Goal: Task Accomplishment & Management: Manage account settings

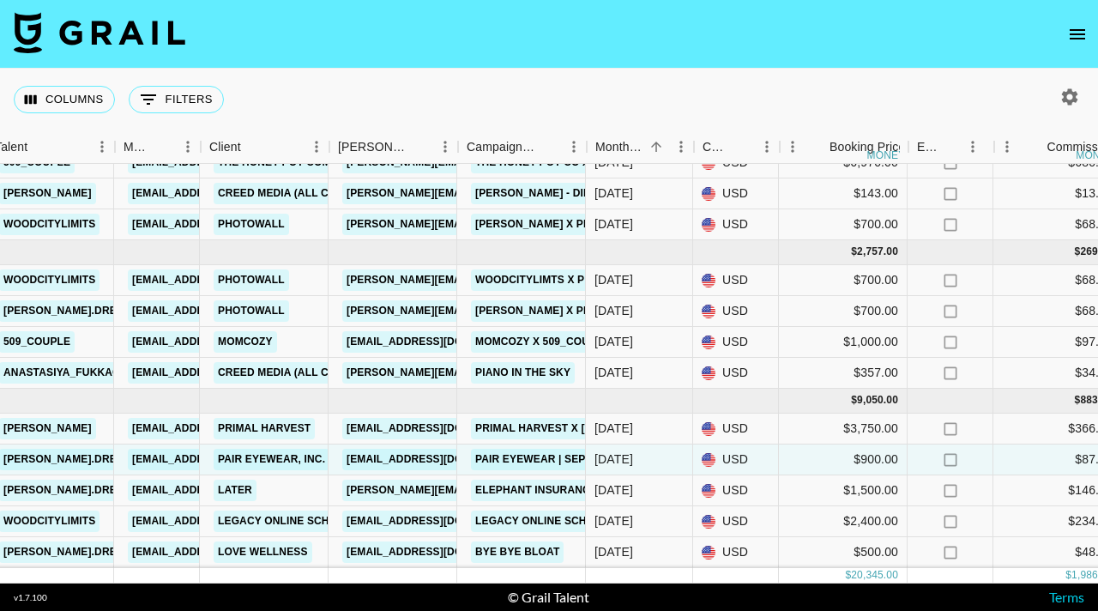
scroll to position [97, 370]
click at [418, 455] on link "rebeccaarendt@paireyewear.com" at bounding box center [439, 459] width 192 height 21
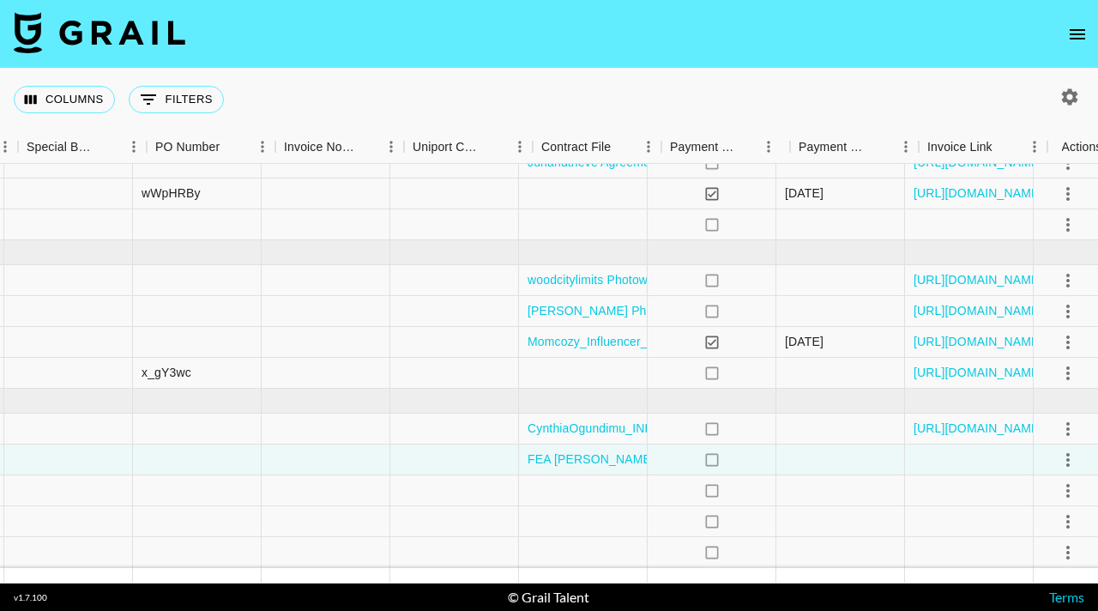
scroll to position [97, 1750]
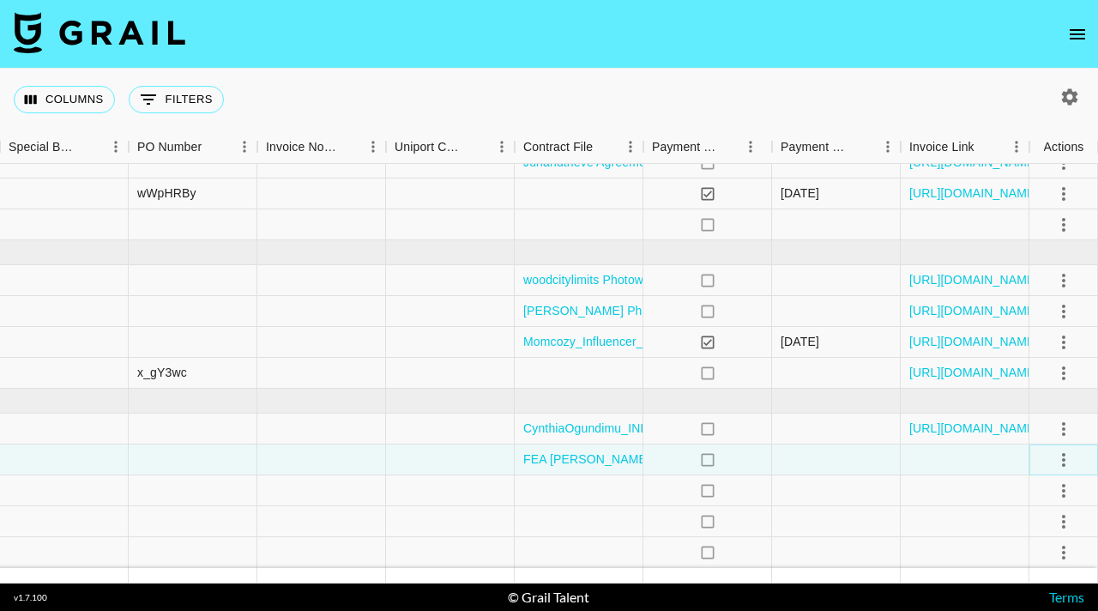
click at [1072, 455] on icon "select merge strategy" at bounding box center [1063, 459] width 21 height 21
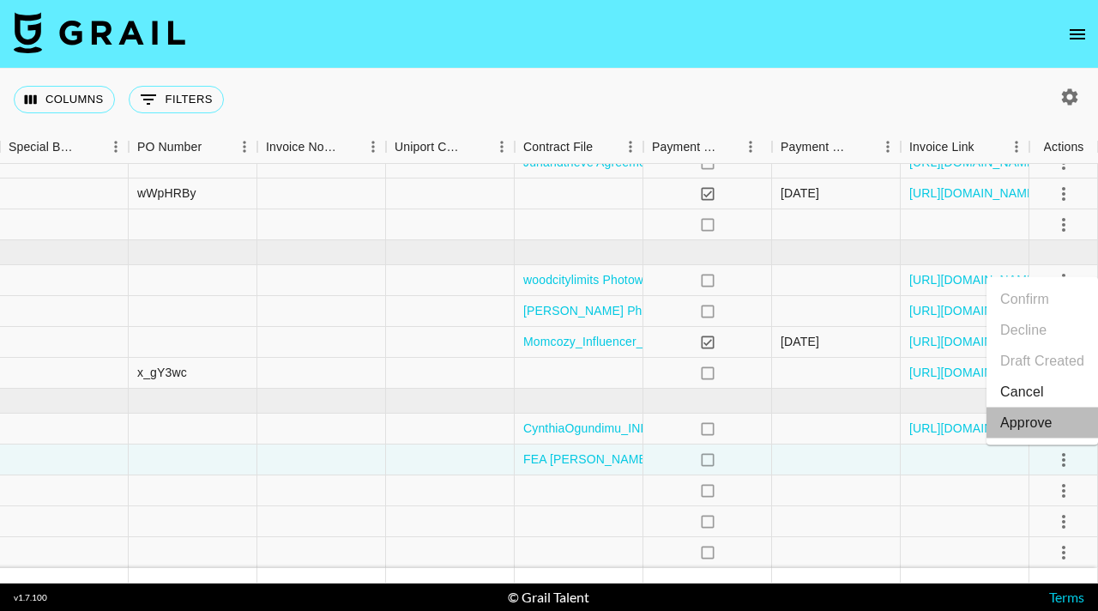
click at [1050, 413] on div "Approve" at bounding box center [1026, 423] width 52 height 21
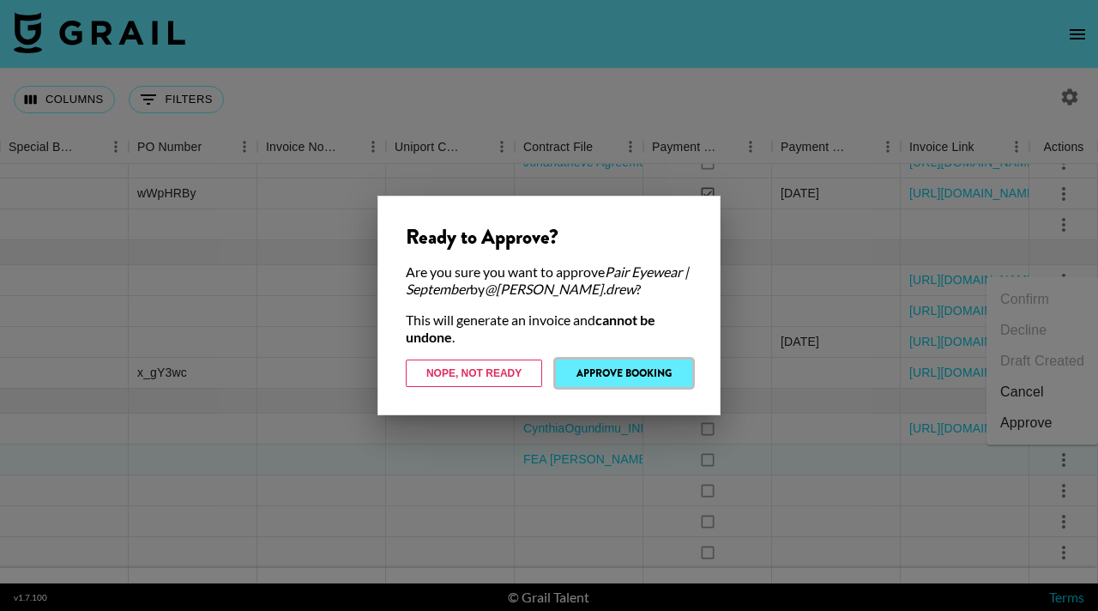
click at [625, 380] on button "Approve Booking" at bounding box center [624, 372] width 136 height 27
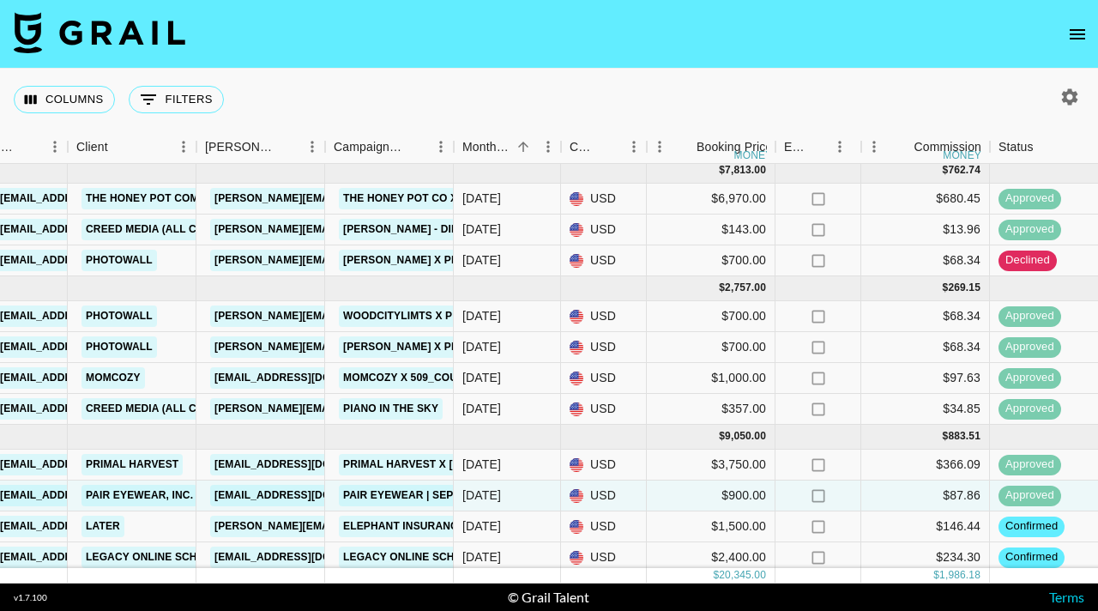
scroll to position [0, 503]
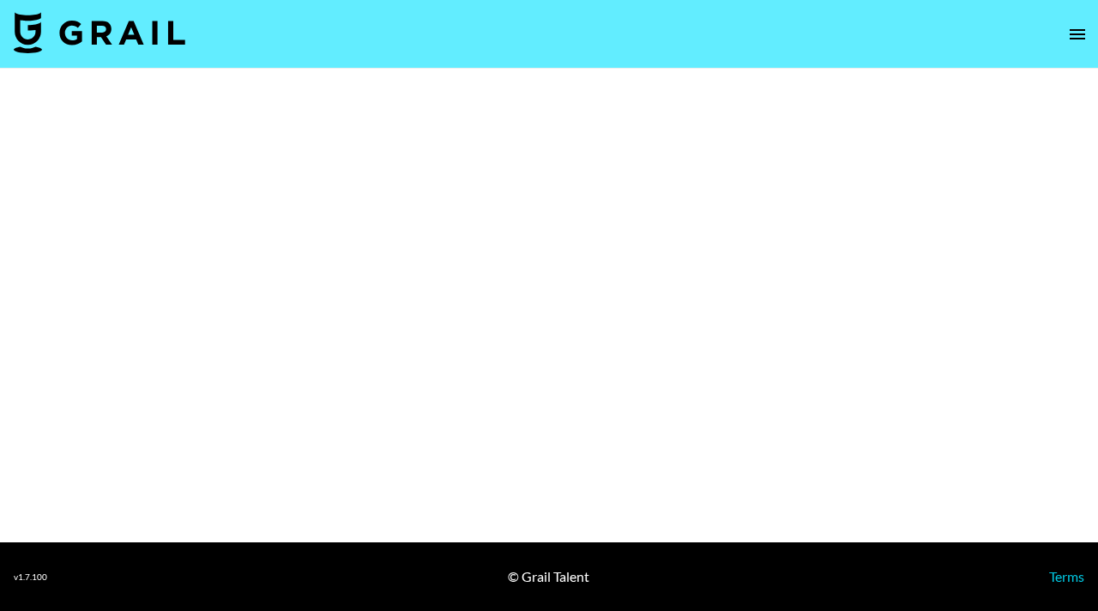
select select "Brand"
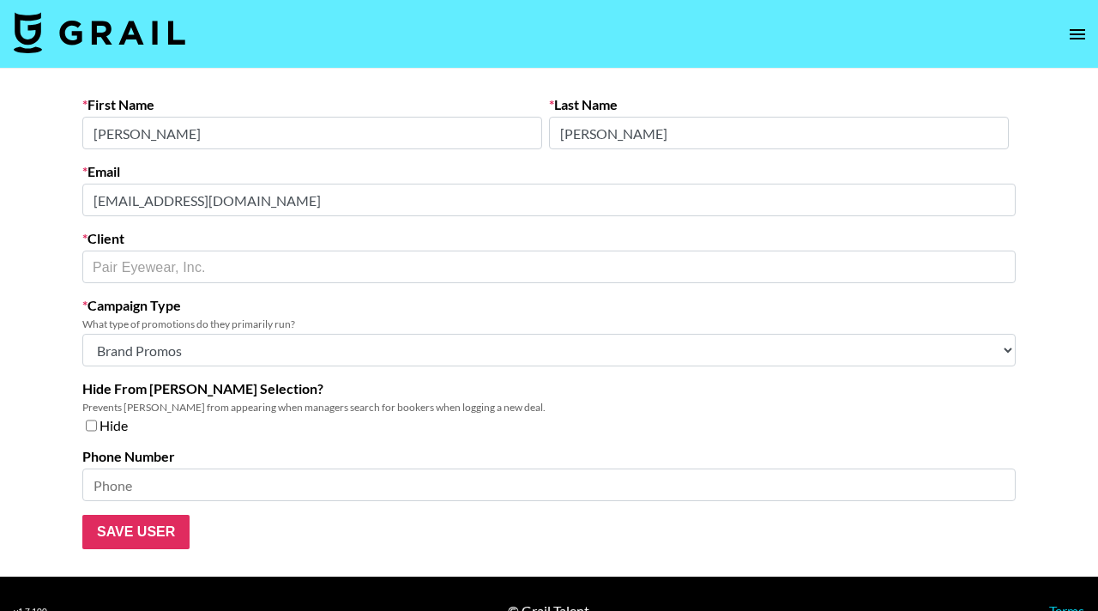
click at [378, 146] on input "Rebecca" at bounding box center [312, 133] width 460 height 33
click at [647, 131] on input "Arendt" at bounding box center [779, 133] width 460 height 33
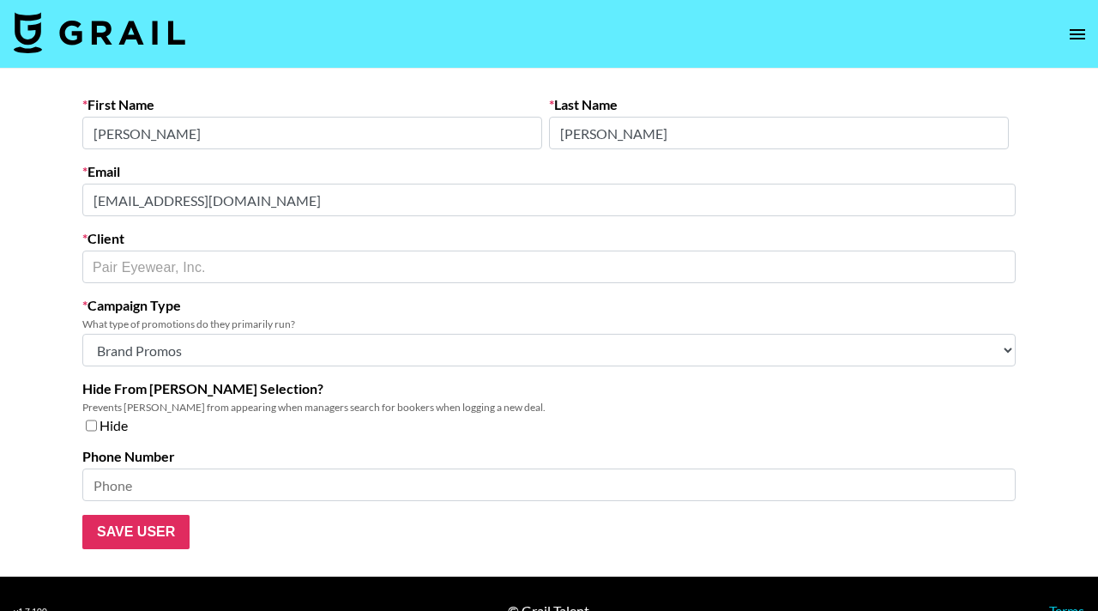
click at [354, 120] on input "Rebecca" at bounding box center [312, 133] width 460 height 33
type input "n"
type input "Nicole"
click at [170, 141] on input "Nicole" at bounding box center [312, 133] width 460 height 33
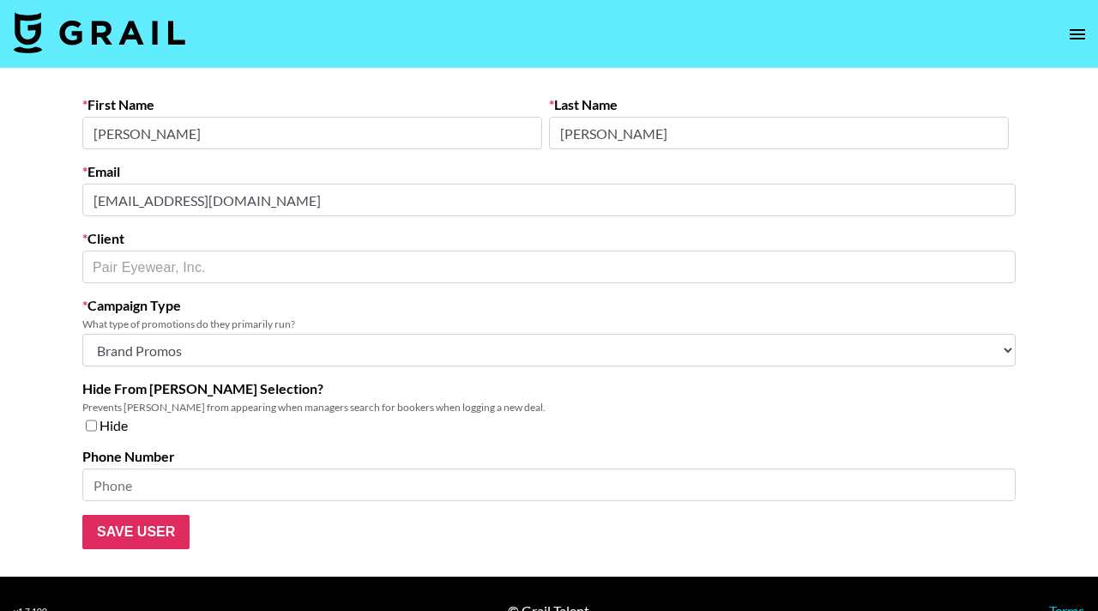
click at [170, 141] on input "Nicole" at bounding box center [312, 133] width 460 height 33
type input "Rebecca"
click at [42, 232] on main "First Name Rebecca Last Name Arendt Email rebeccaarendt@paireyewear.com Client …" at bounding box center [549, 323] width 1098 height 508
click at [125, 534] on input "Save User" at bounding box center [135, 532] width 107 height 34
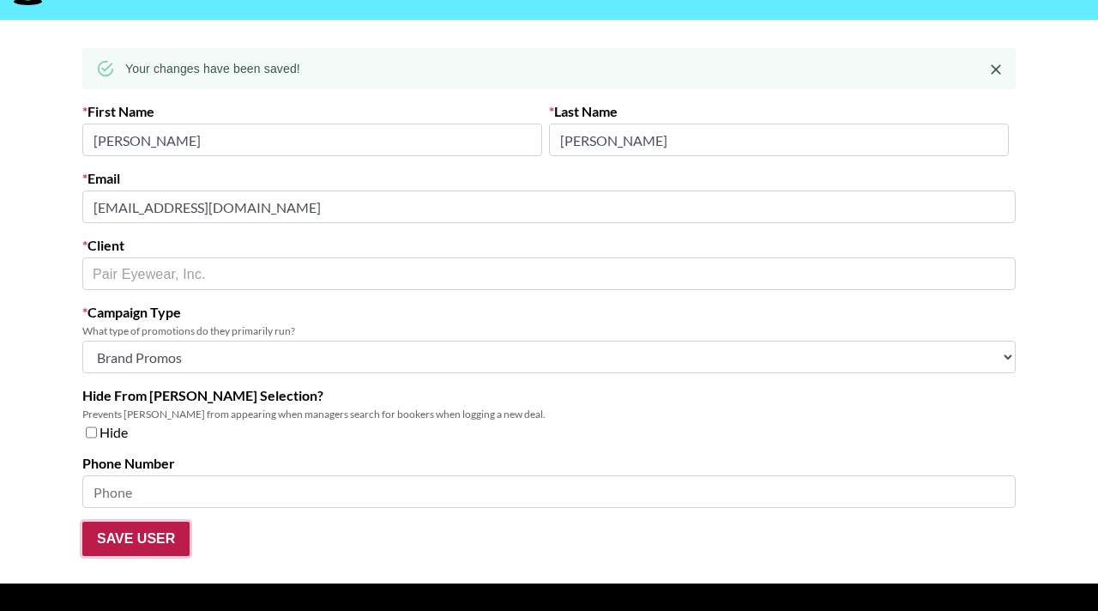
scroll to position [89, 0]
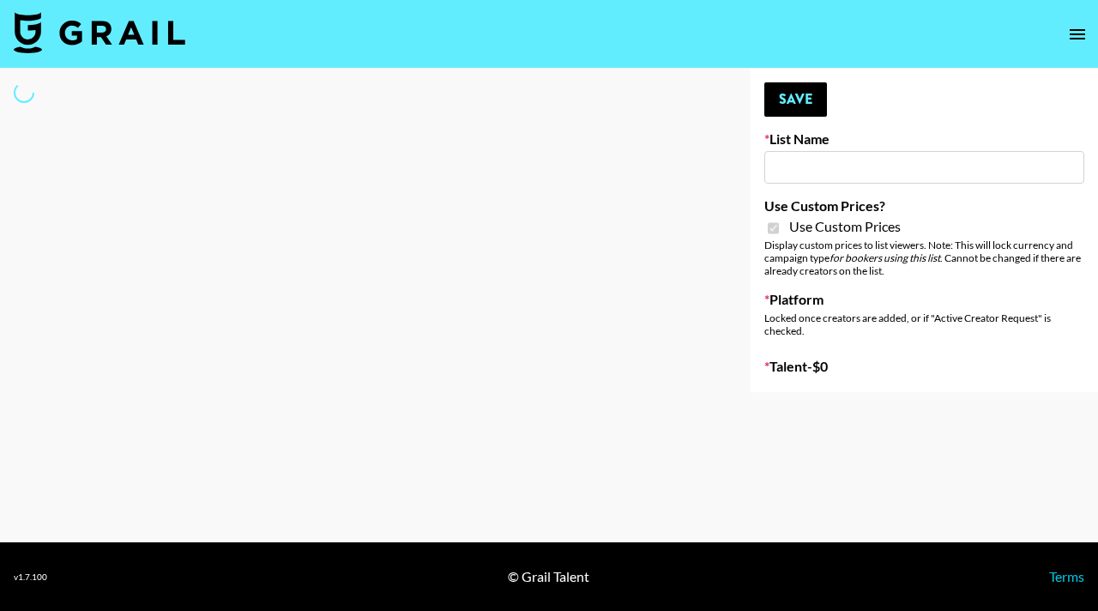
type input "Nippies"
checkbox input "true"
select select "Brand"
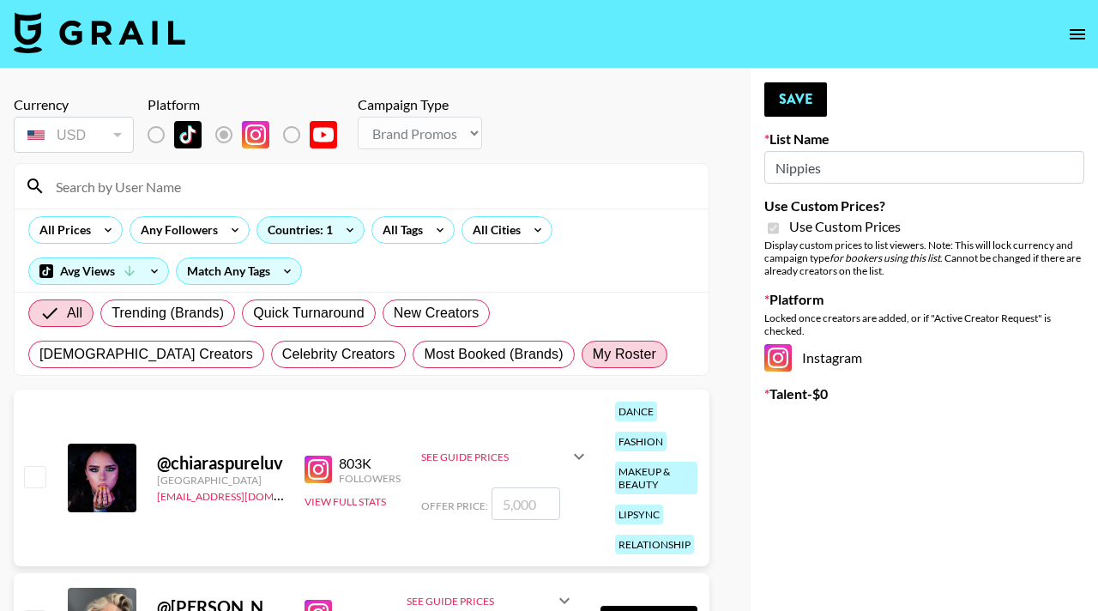
click at [593, 358] on span "My Roster" at bounding box center [624, 354] width 63 height 21
click at [593, 354] on input "My Roster" at bounding box center [593, 354] width 0 height 0
radio input "true"
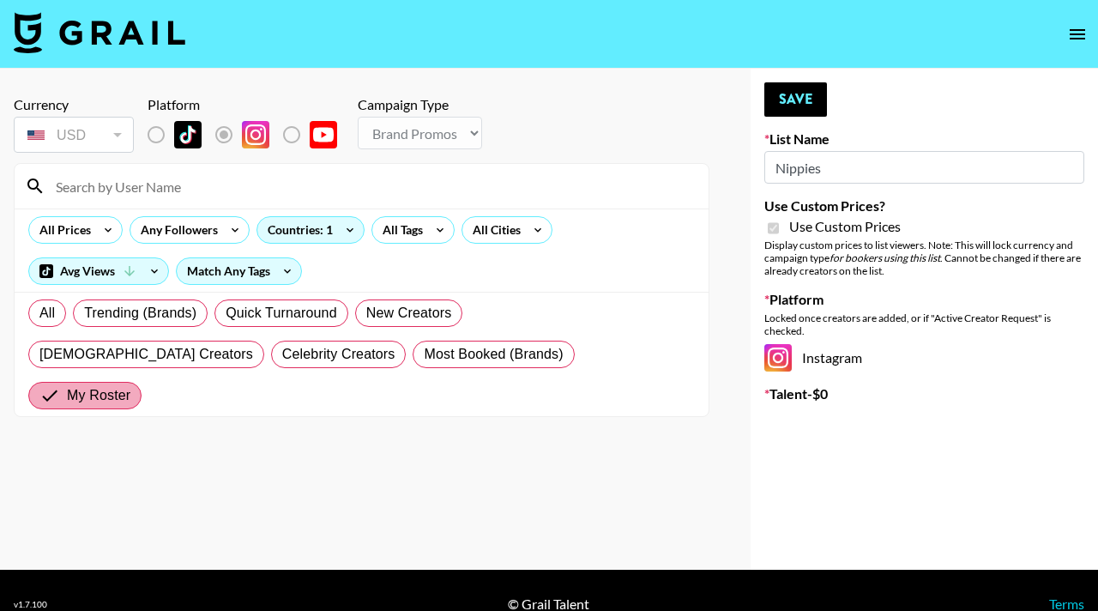
click at [67, 385] on input "My Roster" at bounding box center [52, 395] width 27 height 21
click at [130, 385] on span "My Roster" at bounding box center [98, 395] width 63 height 21
click at [67, 385] on input "My Roster" at bounding box center [52, 395] width 27 height 21
click at [130, 385] on span "My Roster" at bounding box center [98, 395] width 63 height 21
click at [67, 385] on input "My Roster" at bounding box center [52, 395] width 27 height 21
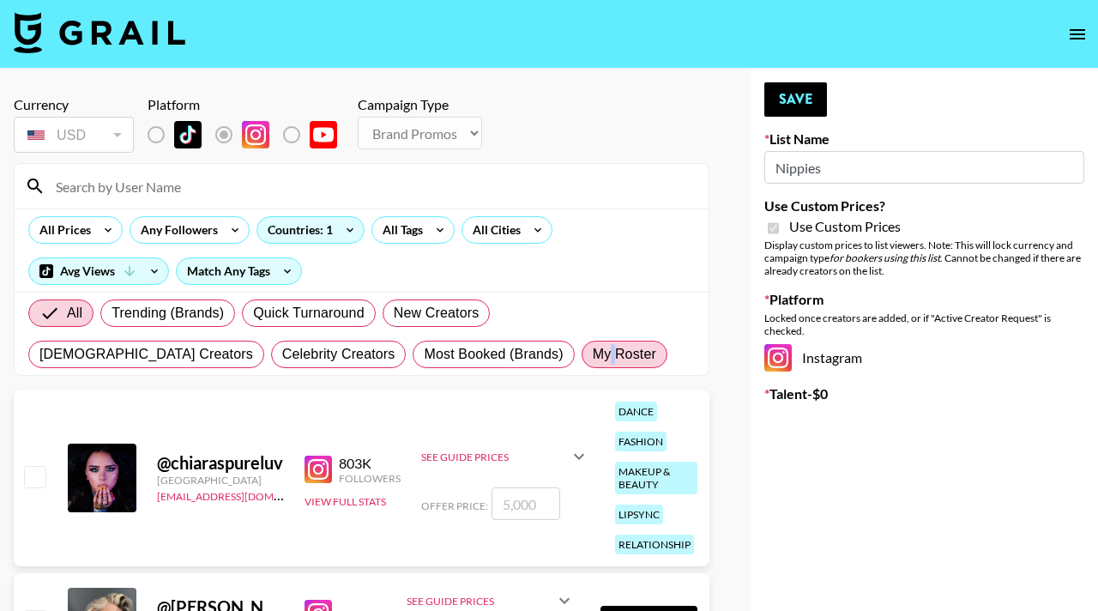
radio input "true"
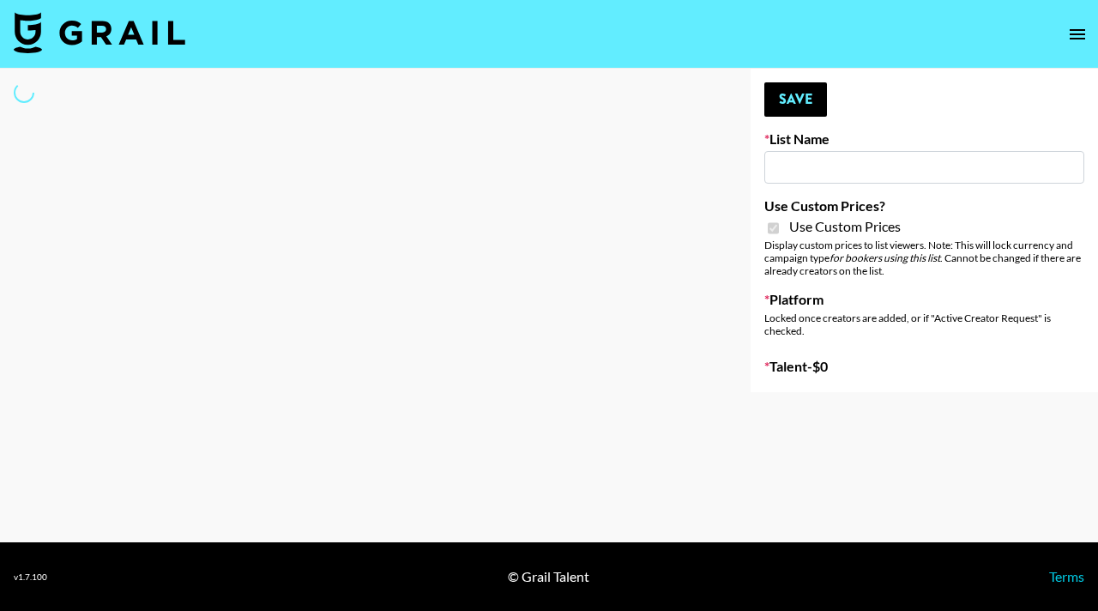
type input "Nippies"
checkbox input "true"
select select "Brand"
type input "Nippies"
checkbox input "true"
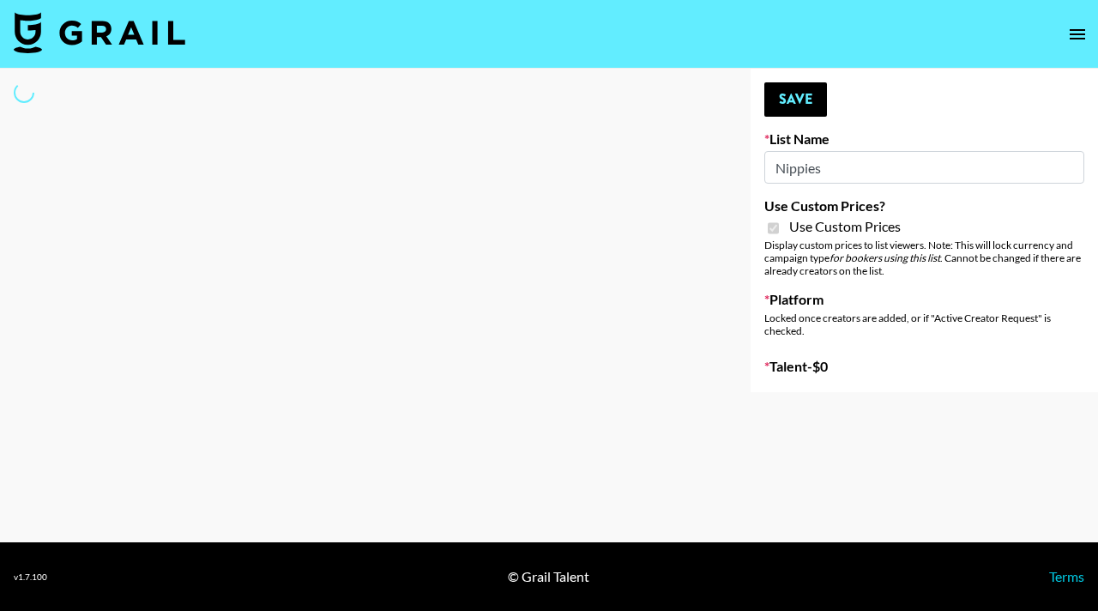
select select "Brand"
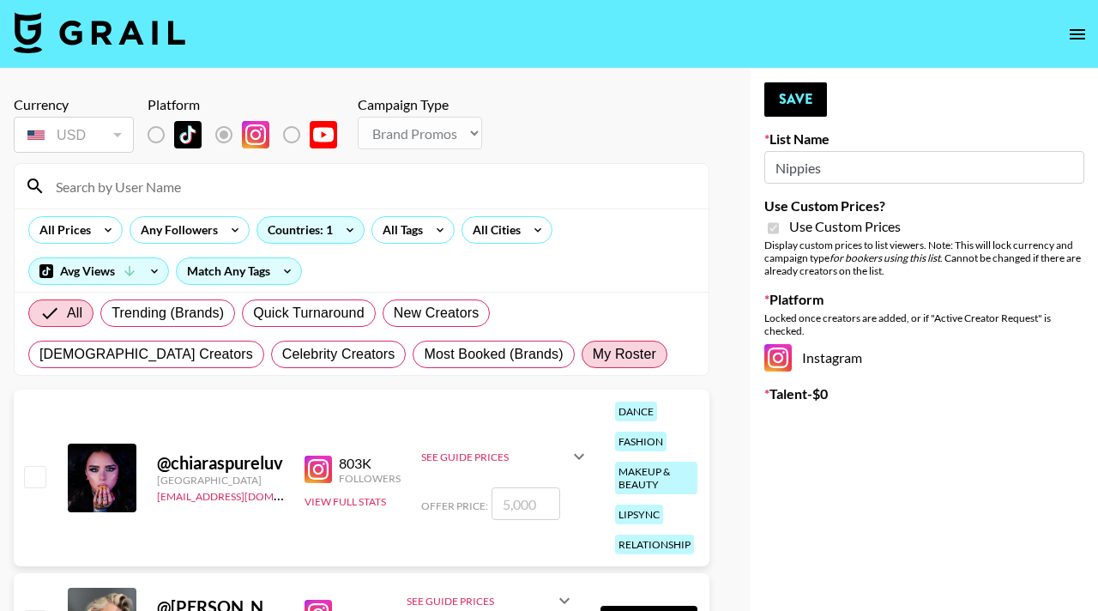
click at [593, 358] on span "My Roster" at bounding box center [624, 354] width 63 height 21
click at [593, 354] on input "My Roster" at bounding box center [593, 354] width 0 height 0
radio input "true"
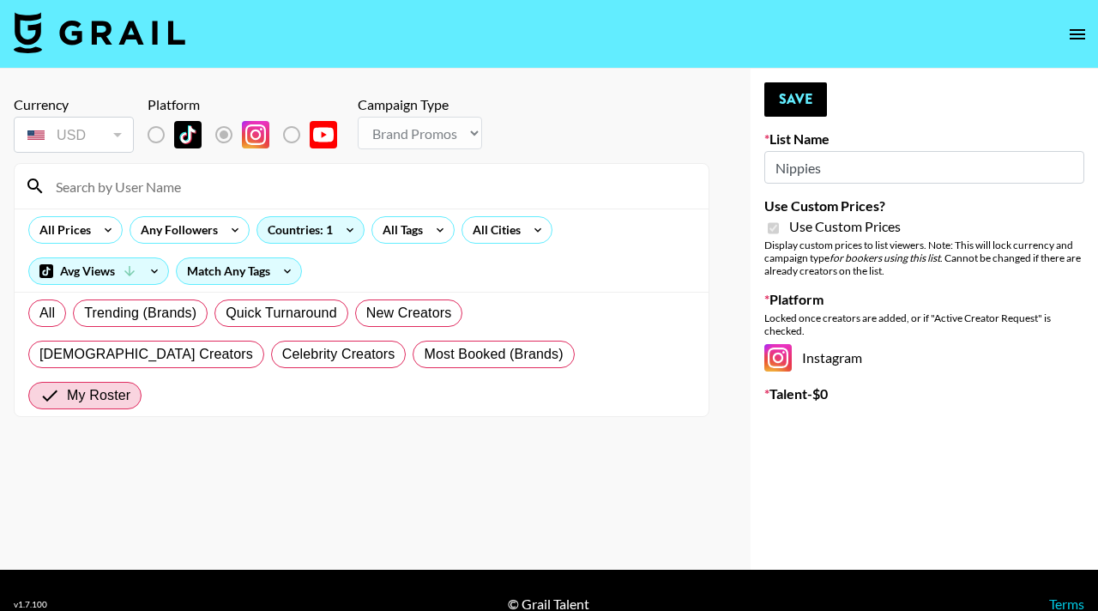
scroll to position [27, 0]
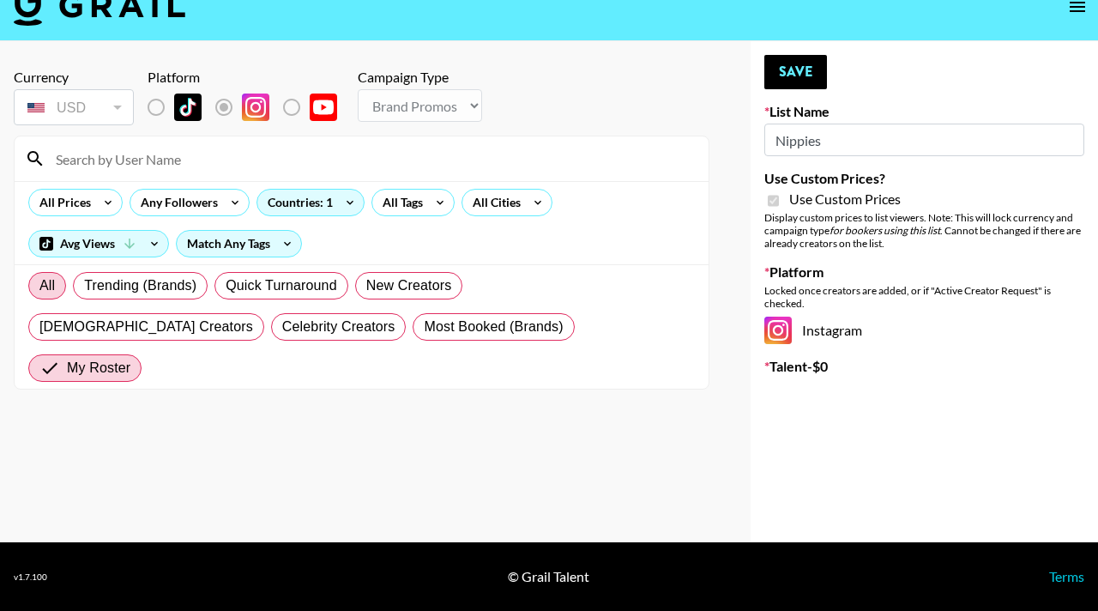
click at [47, 282] on span "All" at bounding box center [46, 285] width 15 height 21
click at [39, 286] on input "All" at bounding box center [39, 286] width 0 height 0
radio input "true"
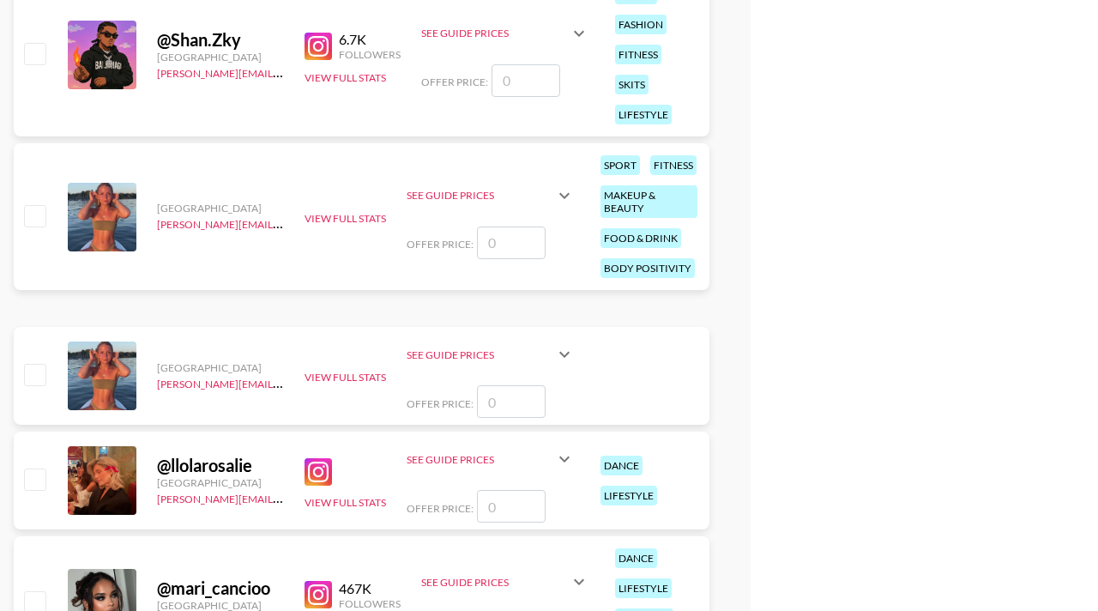
scroll to position [15755, 0]
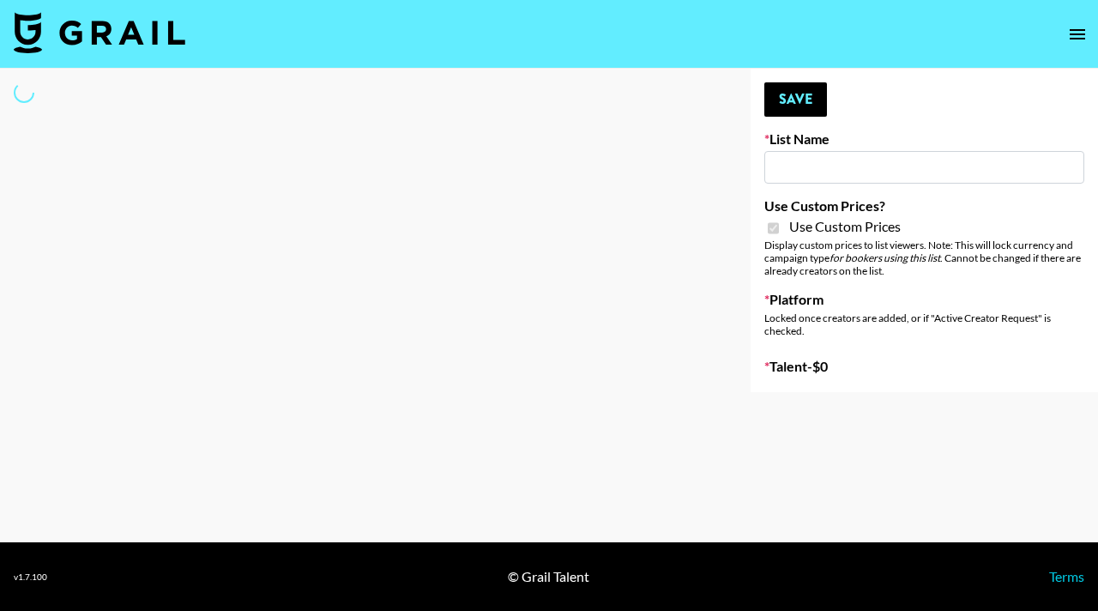
type input "Jinx Fall Campaign"
checkbox input "true"
select select "Brand"
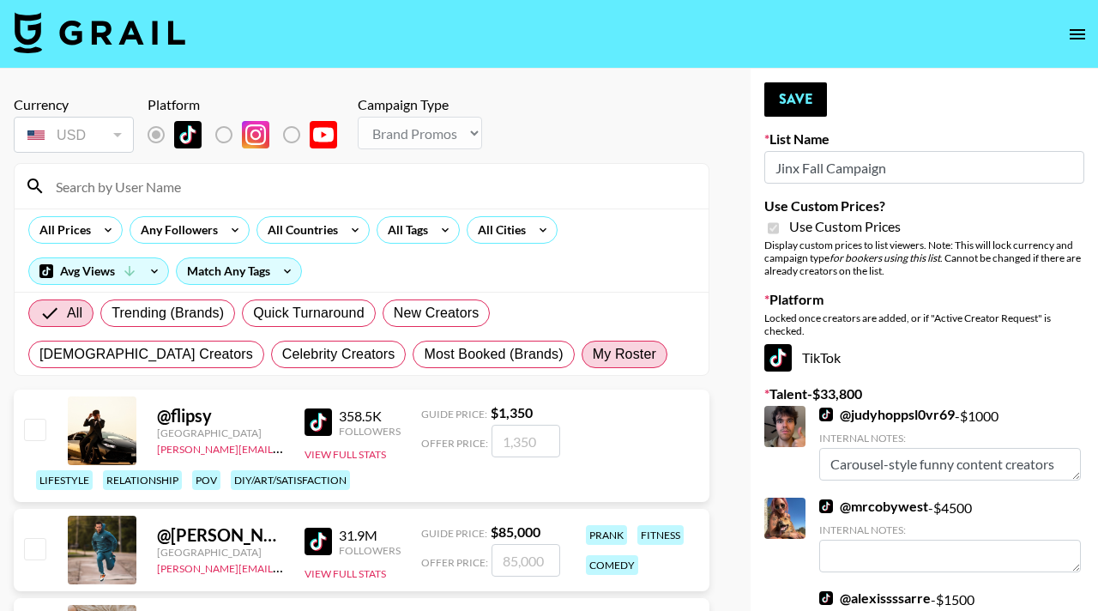
click at [593, 351] on span "My Roster" at bounding box center [624, 354] width 63 height 21
click at [593, 354] on input "My Roster" at bounding box center [593, 354] width 0 height 0
radio input "true"
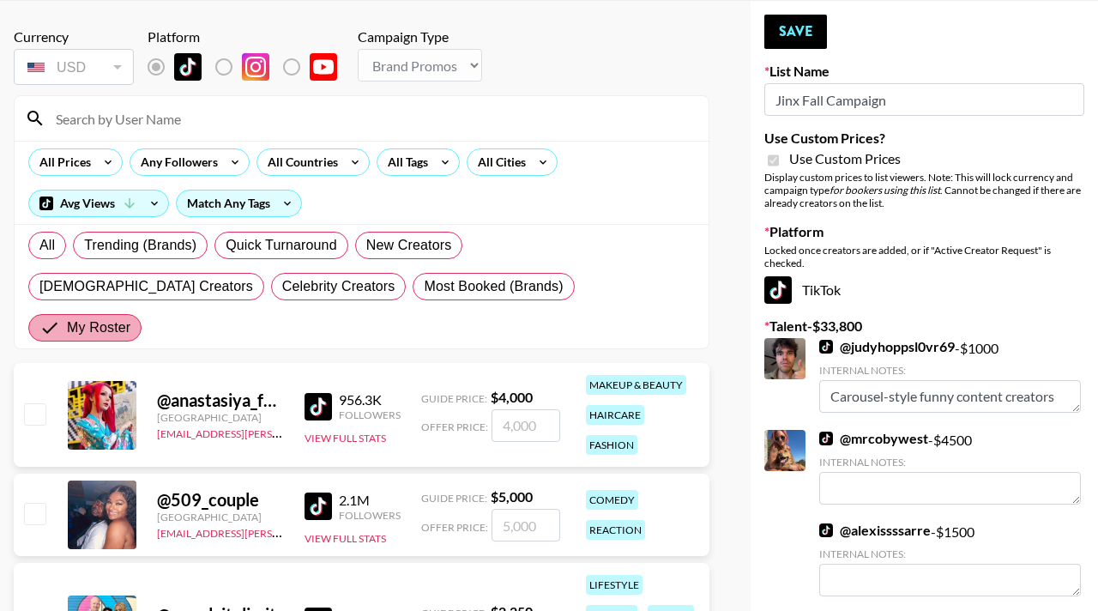
scroll to position [401, 0]
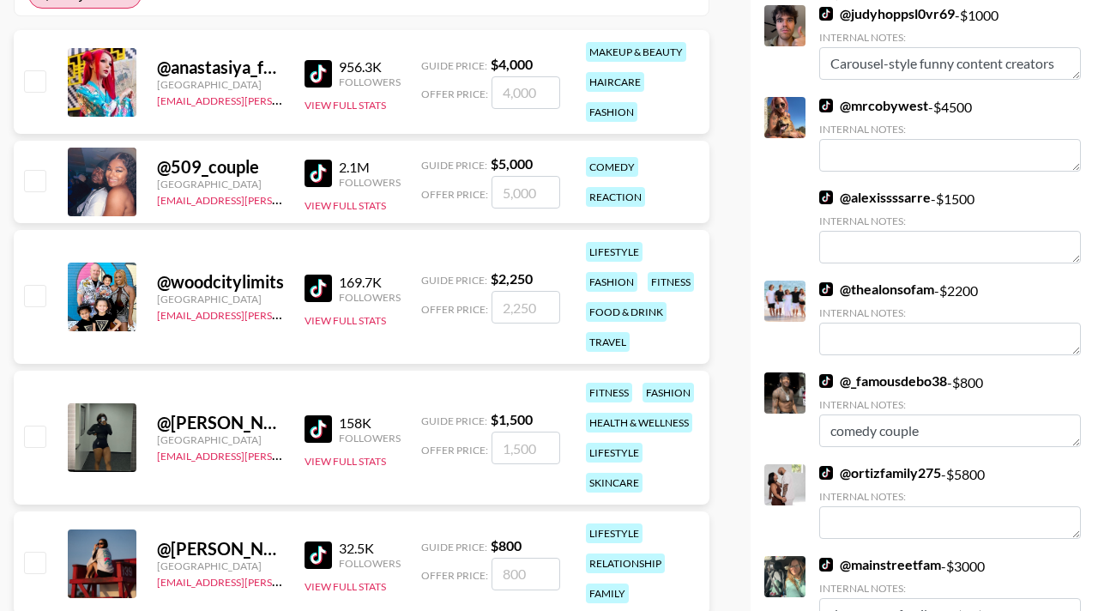
click at [39, 170] on input "checkbox" at bounding box center [34, 180] width 21 height 21
checkbox input "true"
type input "5000"
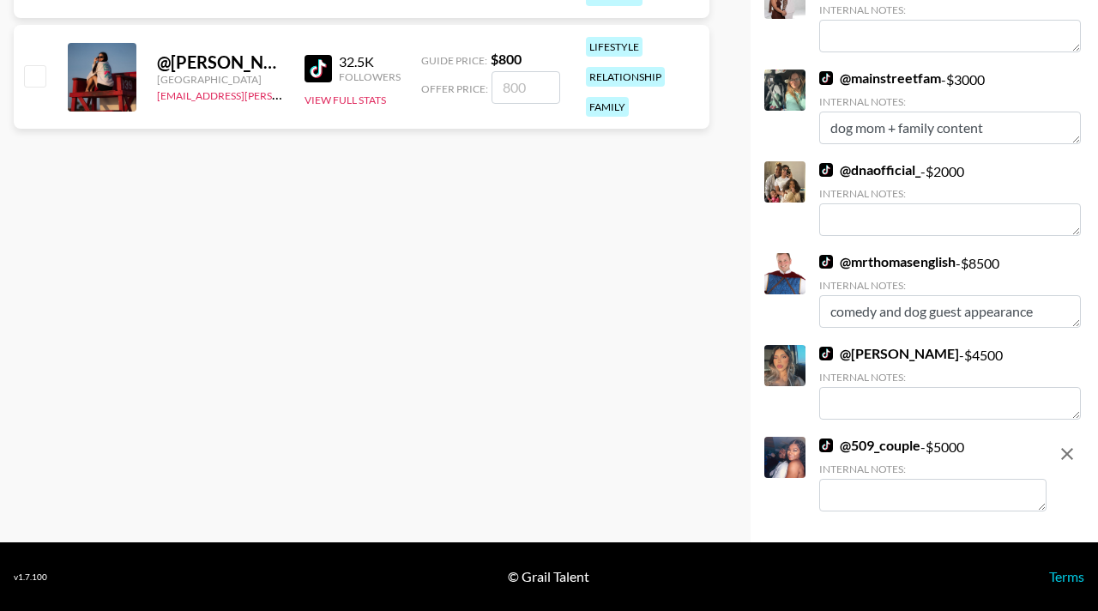
scroll to position [887, 0]
click at [889, 487] on textarea at bounding box center [932, 495] width 227 height 33
type textarea "C"
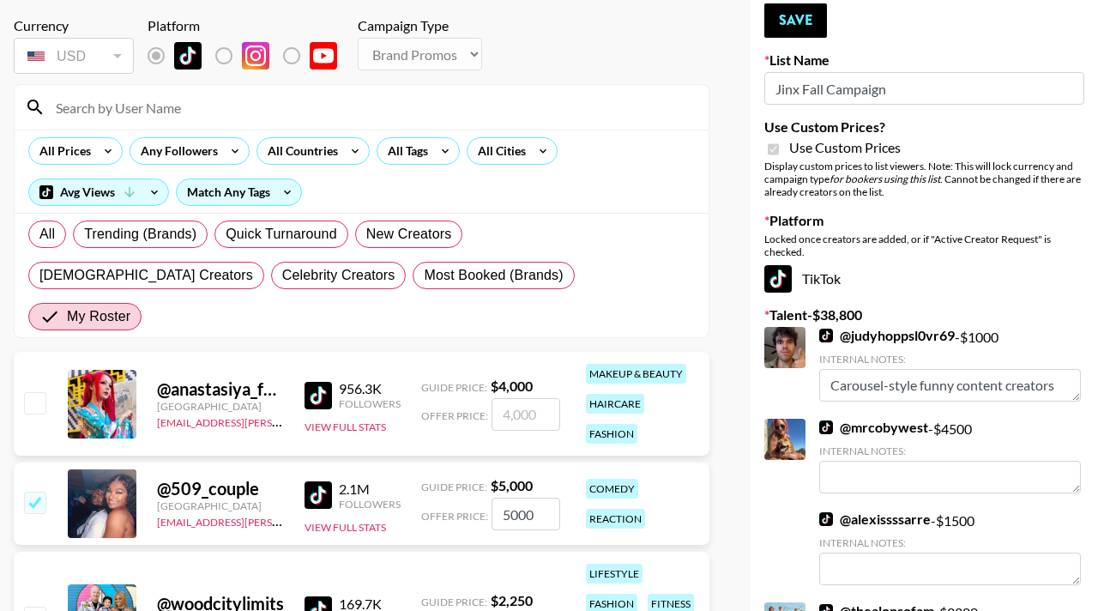
scroll to position [0, 0]
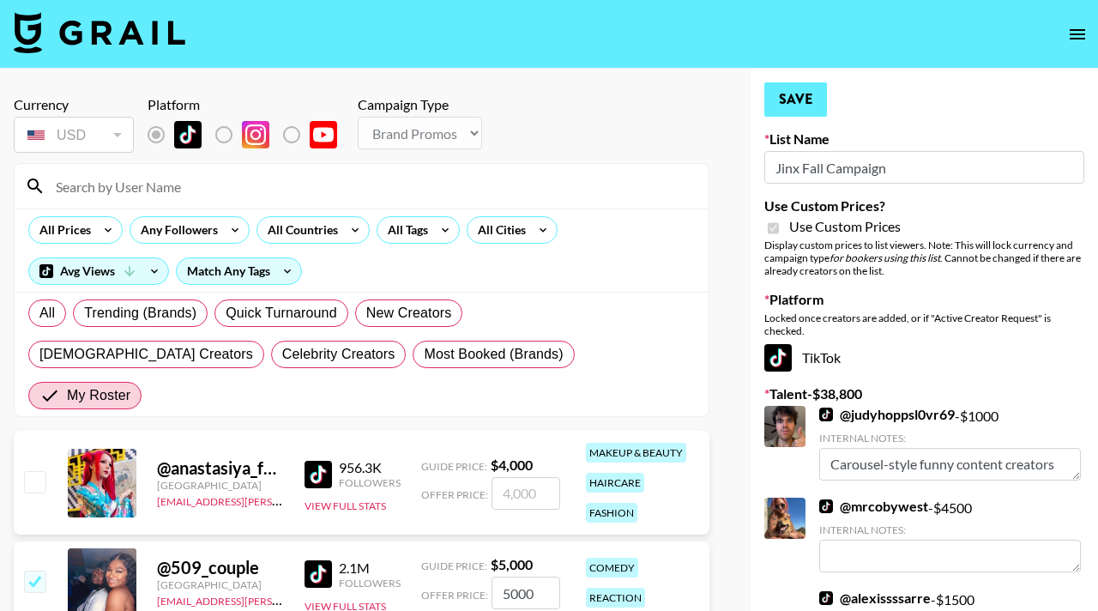
type textarea "Couple that posts comedy videos!"
click at [779, 102] on button "Save" at bounding box center [795, 99] width 63 height 34
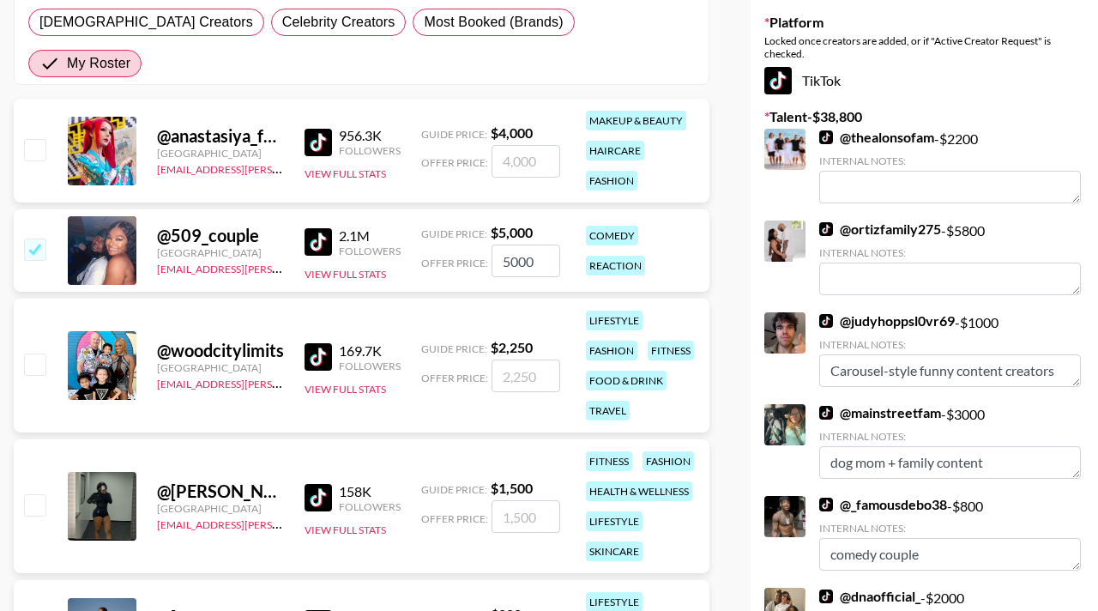
scroll to position [328, 0]
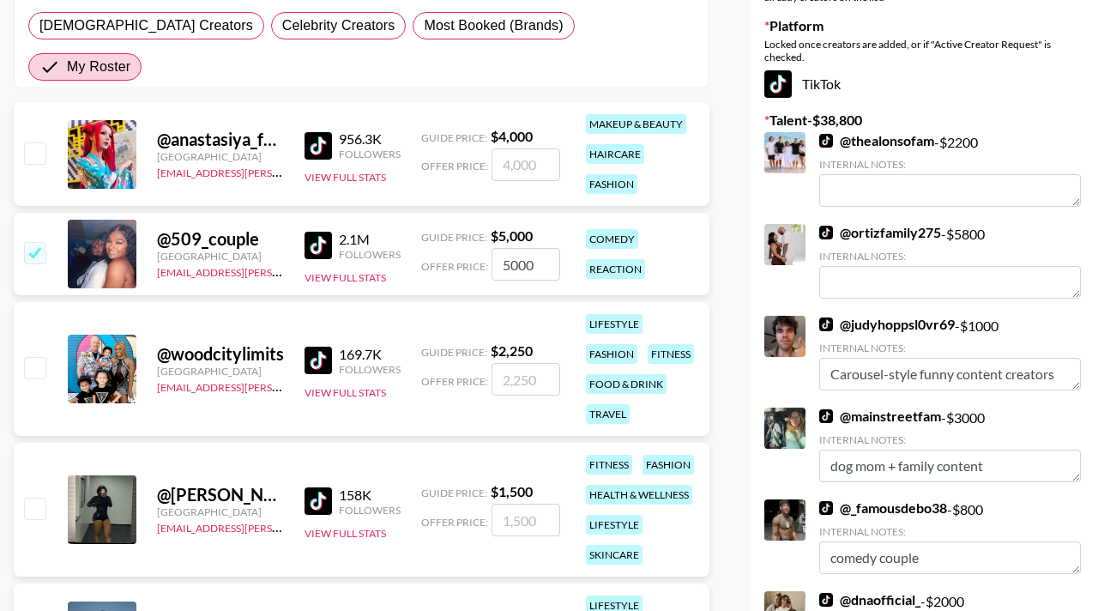
click at [507, 248] on input "5000" at bounding box center [525, 264] width 69 height 33
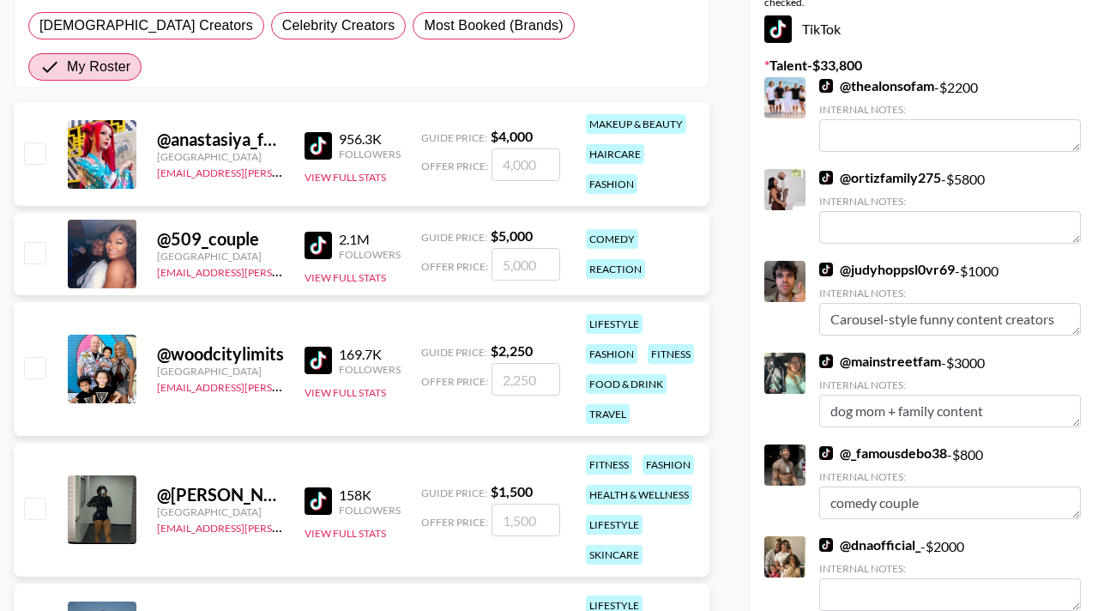
checkbox input "true"
type input "6"
checkbox input "false"
checkbox input "true"
click at [734, 246] on div "Currency USD USD ​ Platform Campaign Type Choose Type... Song Promos Brand Prom…" at bounding box center [549, 420] width 1098 height 1360
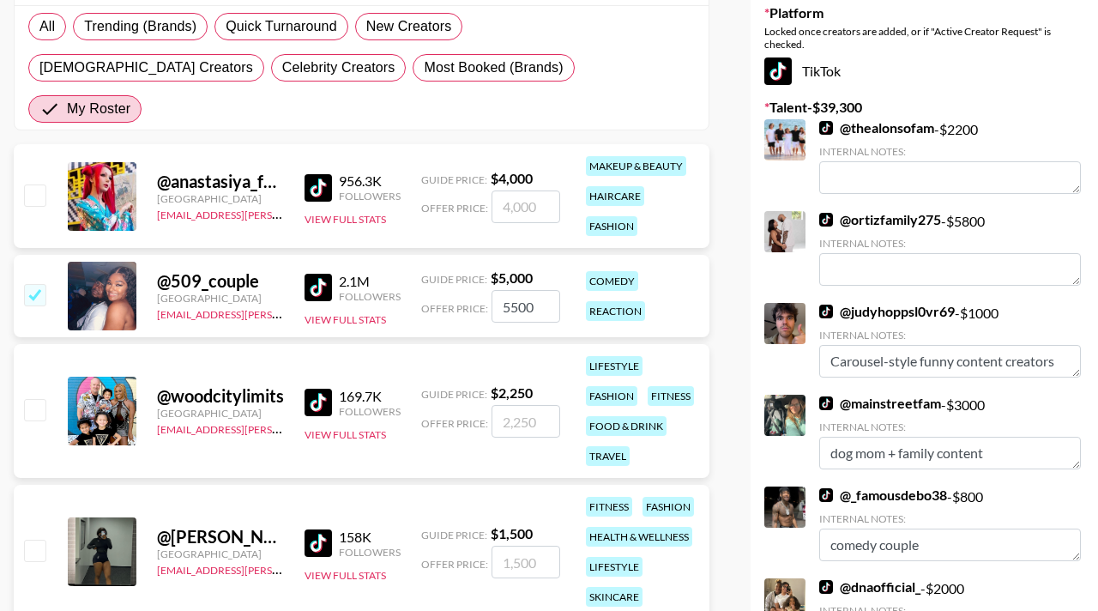
scroll to position [286, 0]
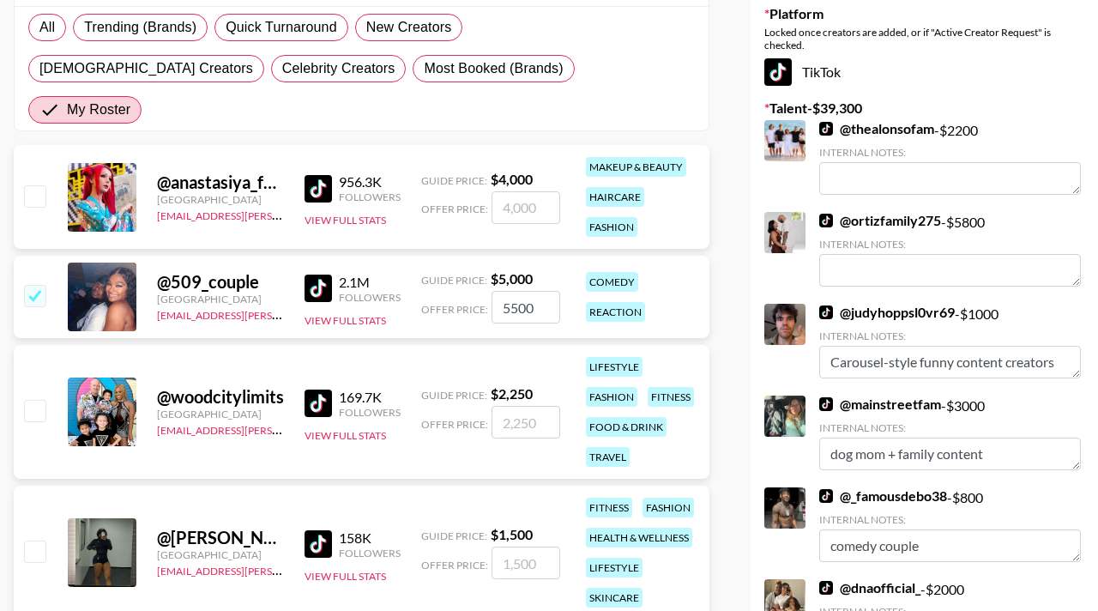
drag, startPoint x: 545, startPoint y: 263, endPoint x: 484, endPoint y: 262, distance: 60.9
click at [485, 291] on div "Offer Price: 5500" at bounding box center [490, 307] width 139 height 33
type input "6000"
click at [732, 301] on div "Currency USD USD ​ Platform Campaign Type Choose Type... Song Promos Brand Prom…" at bounding box center [549, 463] width 1098 height 1360
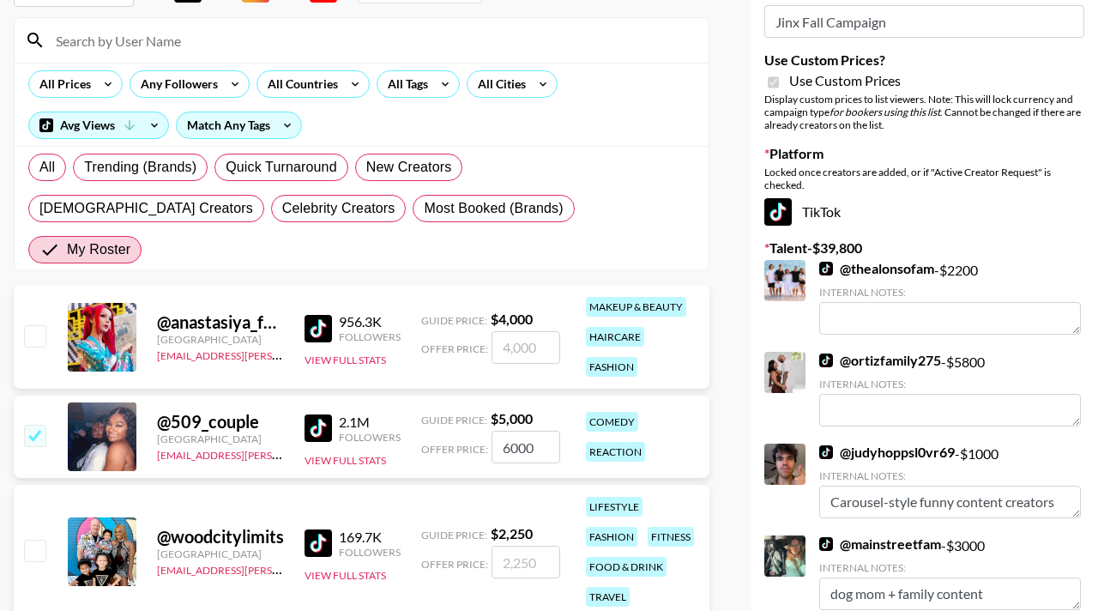
scroll to position [0, 0]
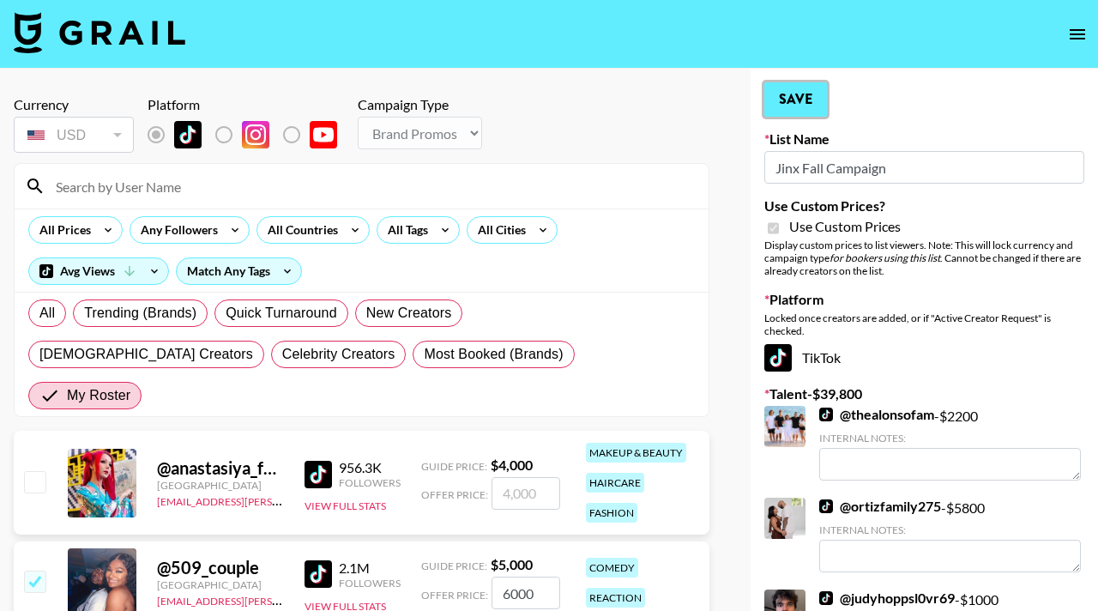
click at [792, 93] on button "Save" at bounding box center [795, 99] width 63 height 34
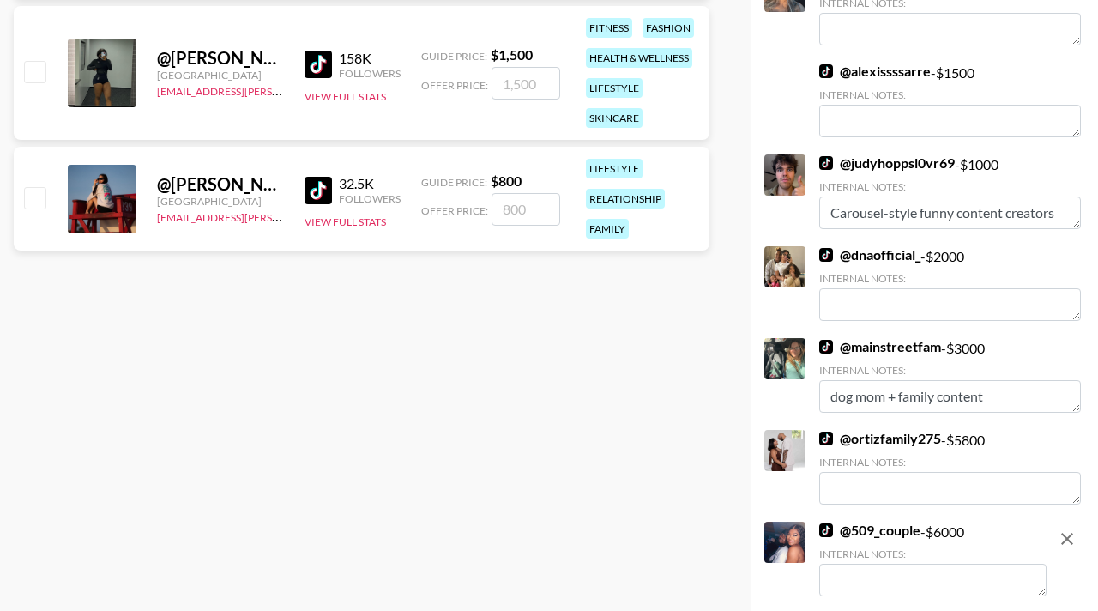
scroll to position [942, 0]
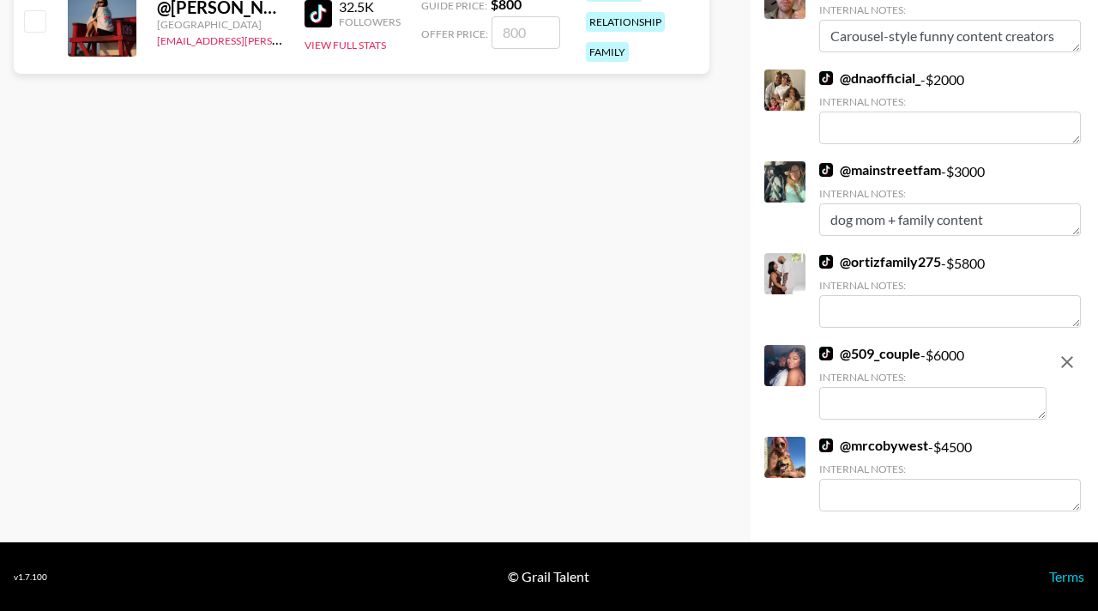
click at [871, 389] on textarea at bounding box center [932, 403] width 227 height 33
type textarea "o"
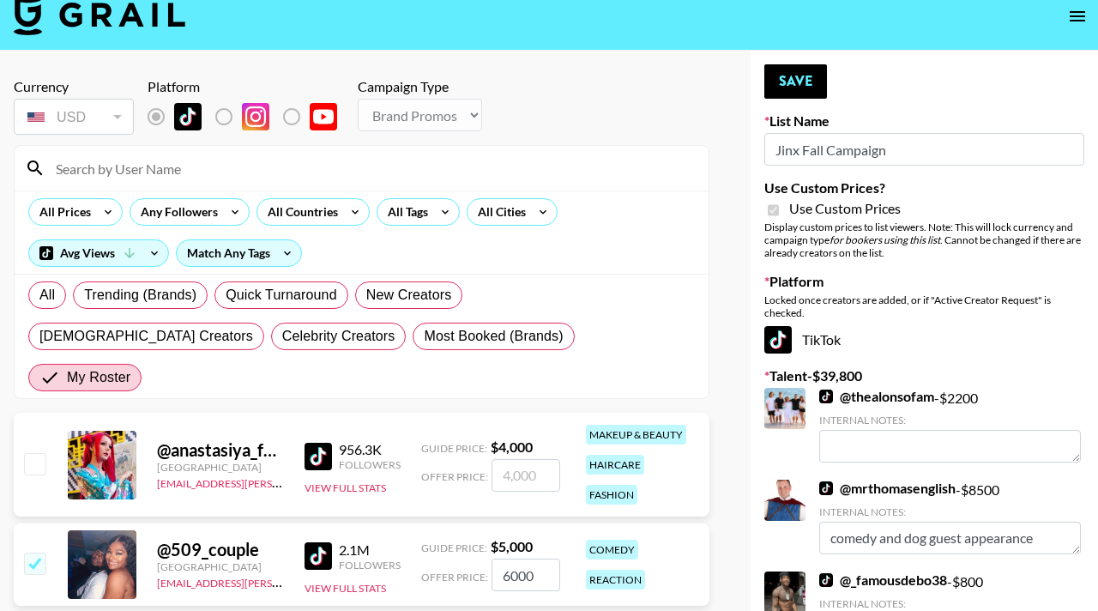
scroll to position [15, 0]
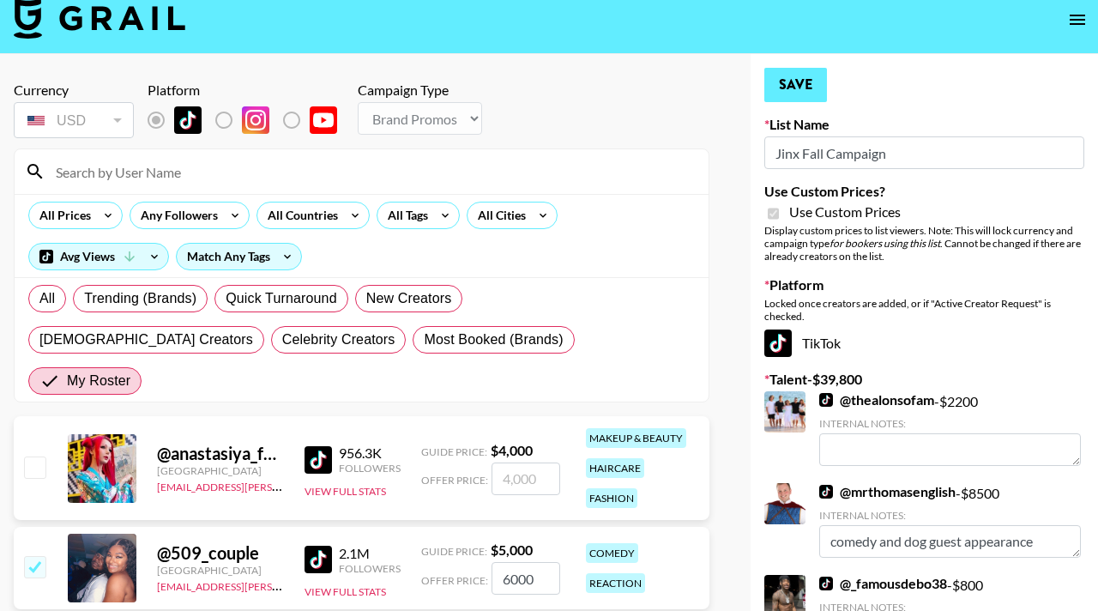
type textarea "Couple that posts comedy/reaction videos!"
click at [788, 89] on button "Save" at bounding box center [795, 85] width 63 height 34
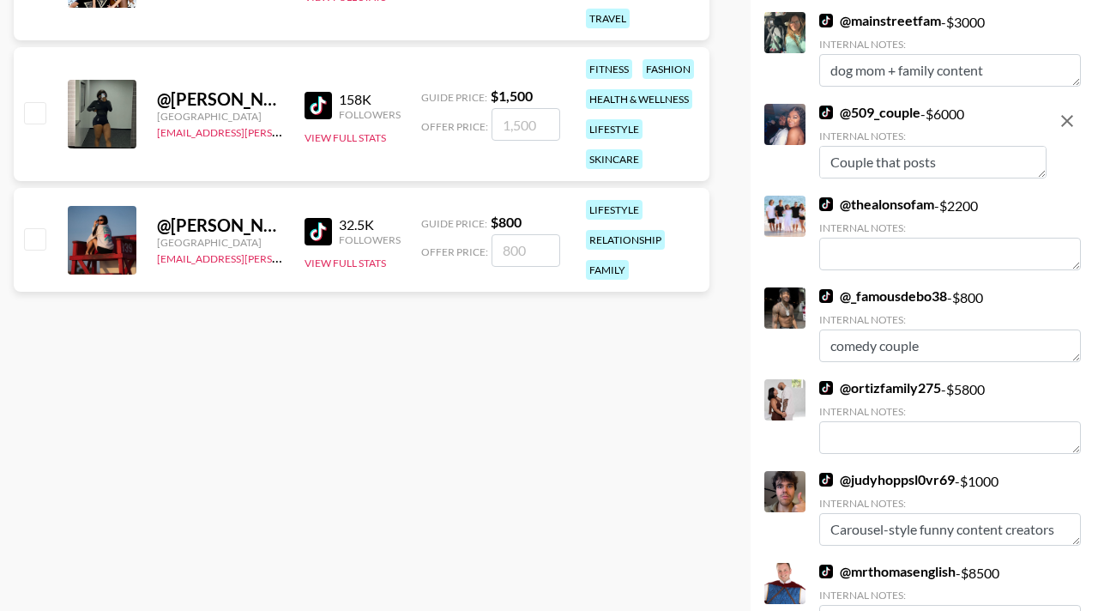
scroll to position [672, 0]
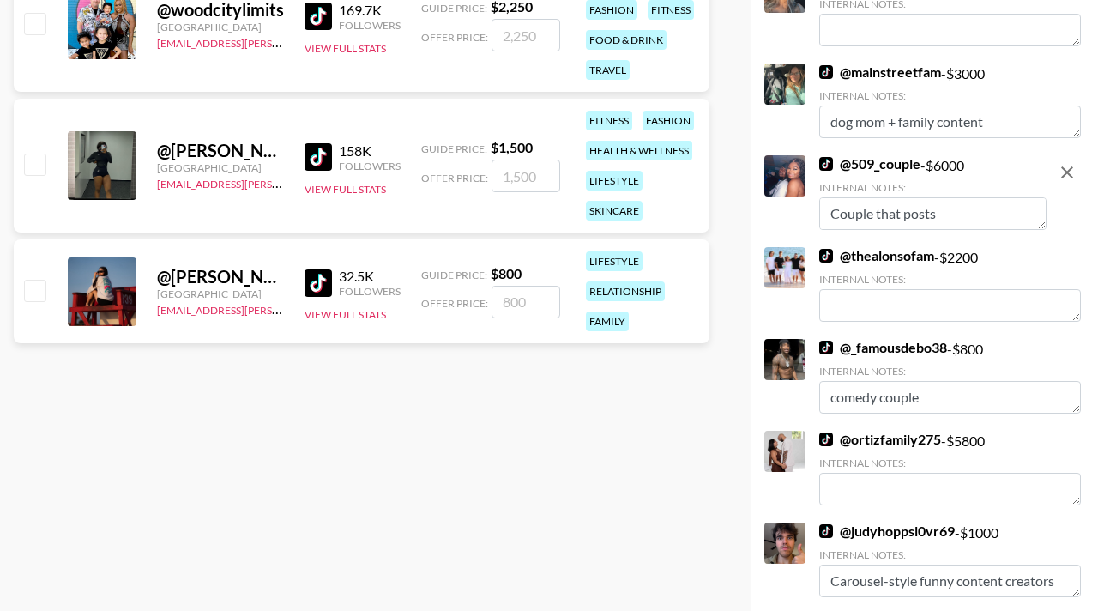
click at [955, 218] on textarea "Couple that posts comedy/reaction videos!" at bounding box center [932, 213] width 227 height 33
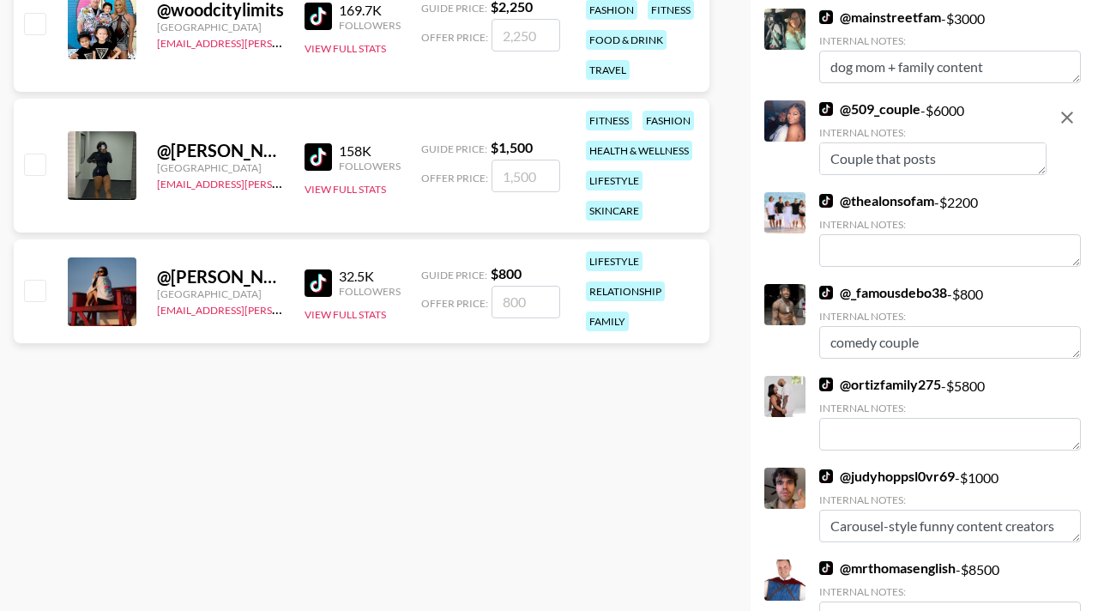
type textarea "Couple that posts comedy/reaction videos!"
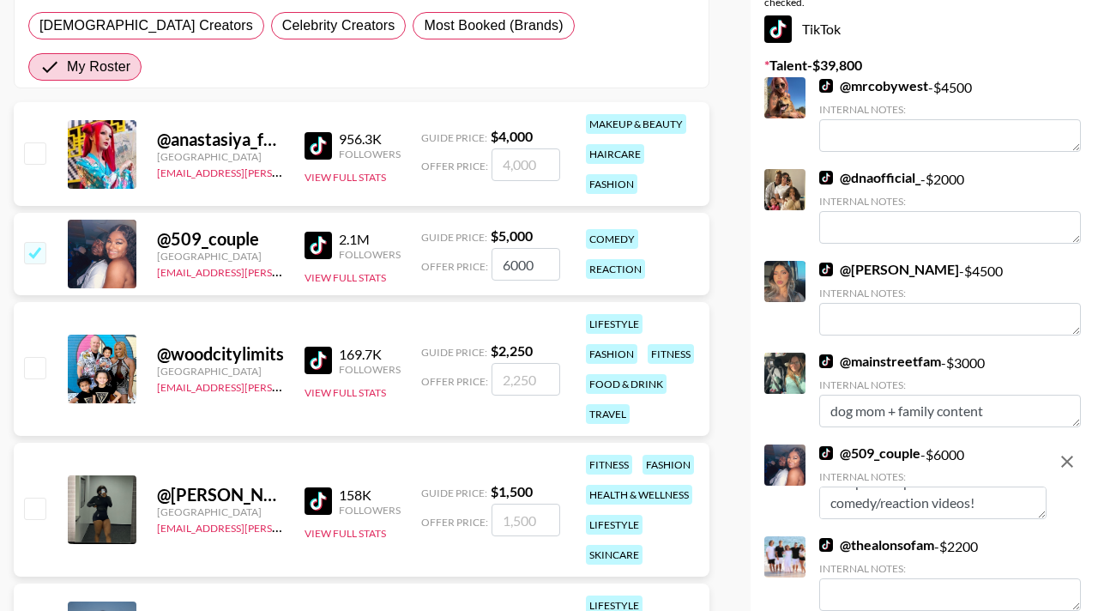
scroll to position [0, 0]
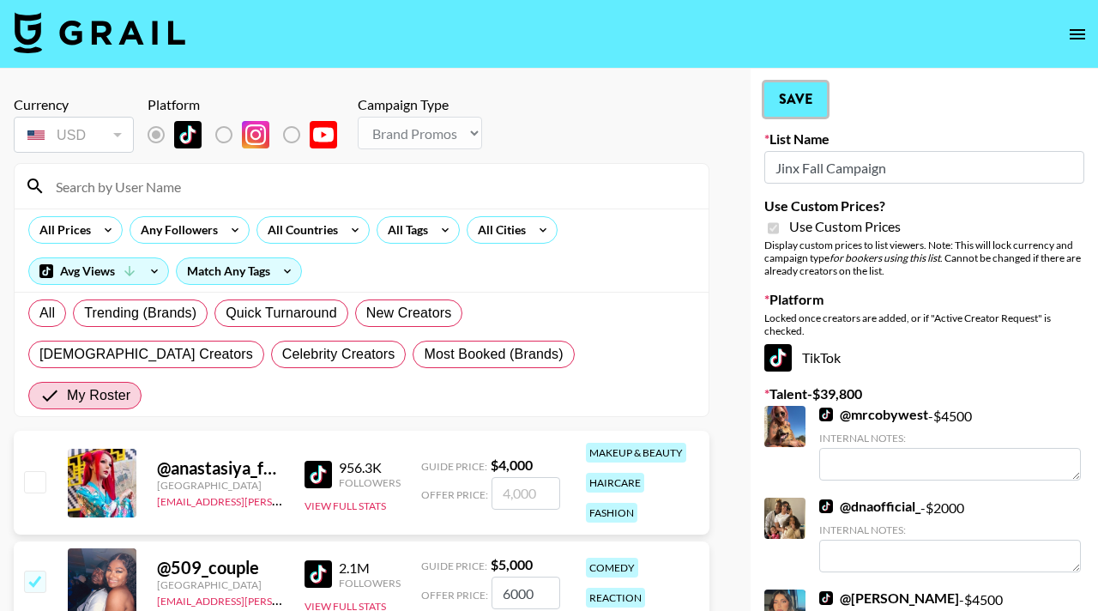
click at [795, 101] on button "Save" at bounding box center [795, 99] width 63 height 34
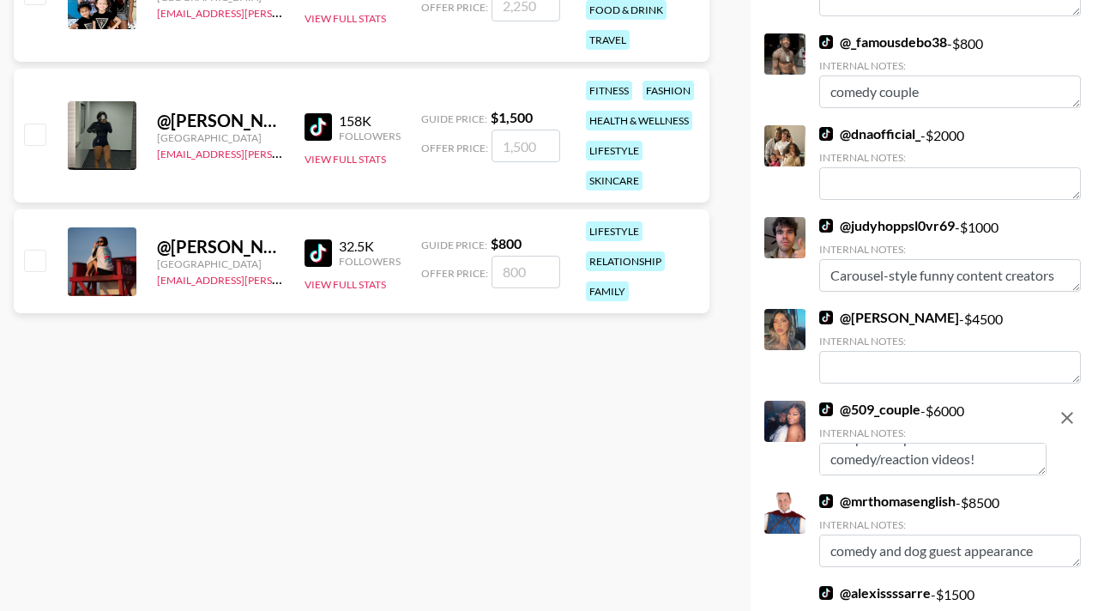
scroll to position [706, 0]
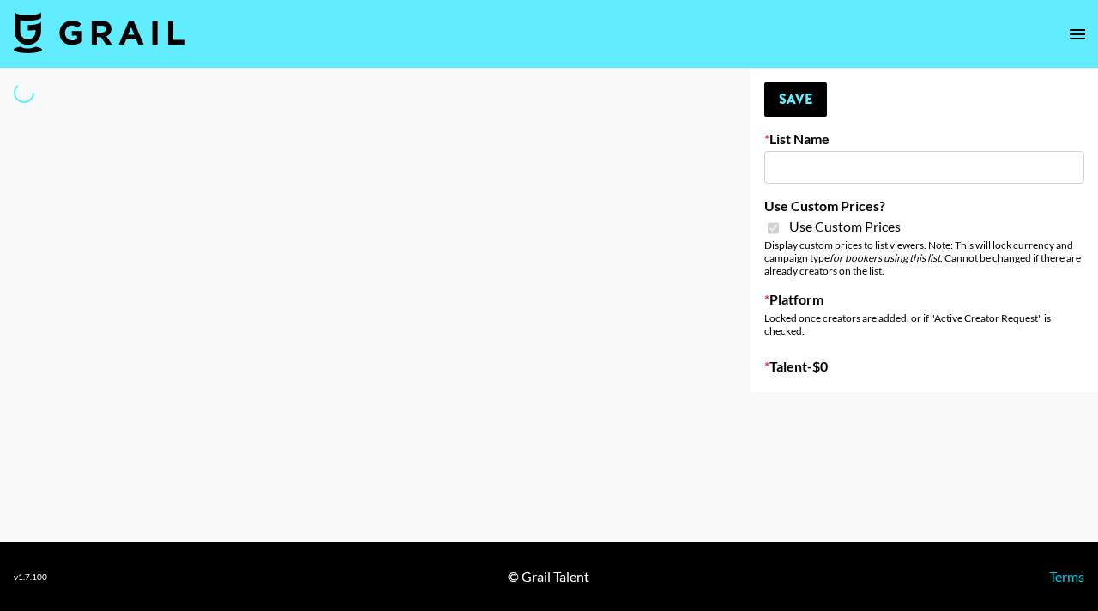
type input "Nippies"
checkbox input "true"
select select "Brand"
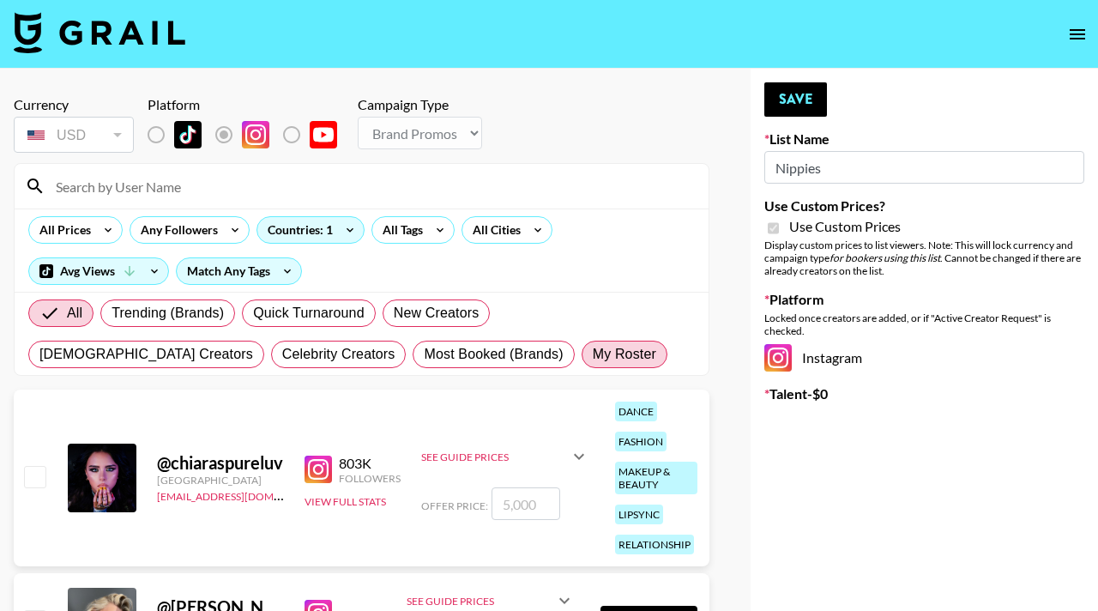
click at [593, 360] on span "My Roster" at bounding box center [624, 354] width 63 height 21
click at [593, 354] on input "My Roster" at bounding box center [593, 354] width 0 height 0
radio input "true"
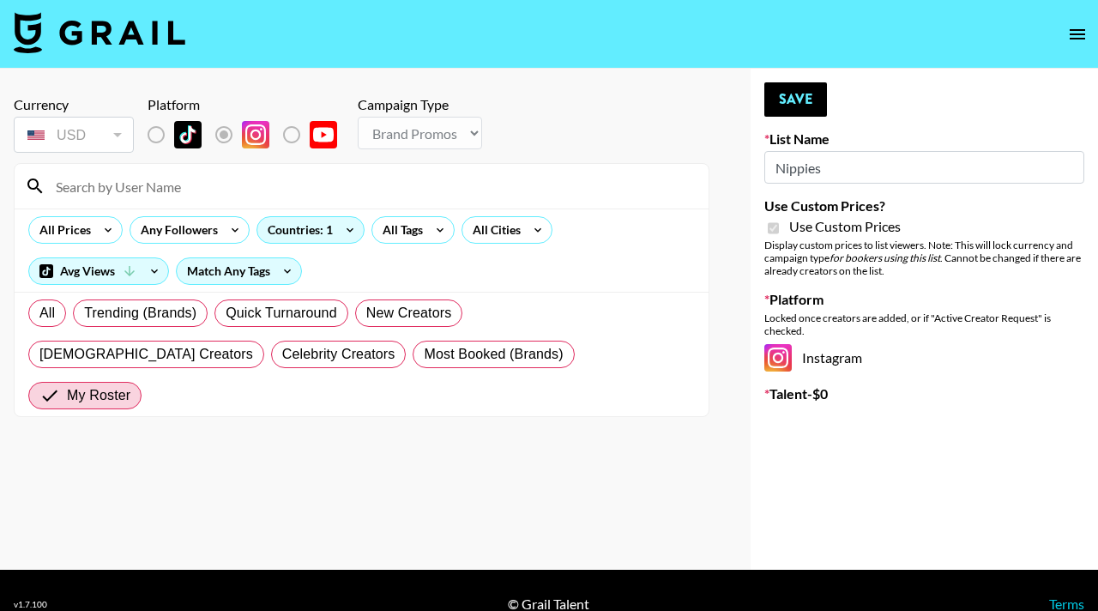
scroll to position [2, 0]
